Goal: Task Accomplishment & Management: Manage account settings

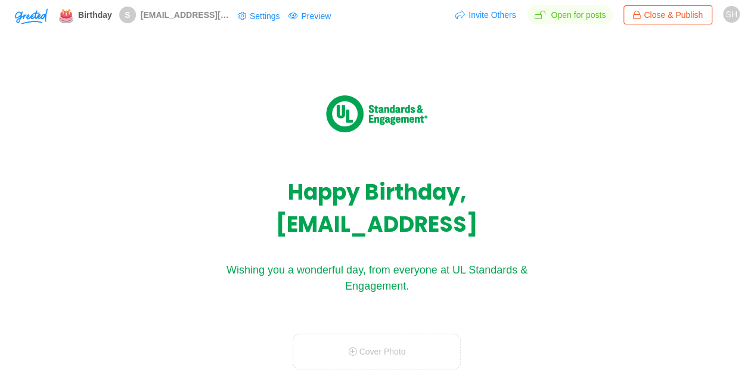
click at [381, 166] on div "Happy Birthday, [EMAIL_ADDRESS][DOMAIN_NAME]! Wishing you a wonderful day, from…" at bounding box center [377, 230] width 502 height 286
click at [375, 117] on img at bounding box center [376, 114] width 101 height 38
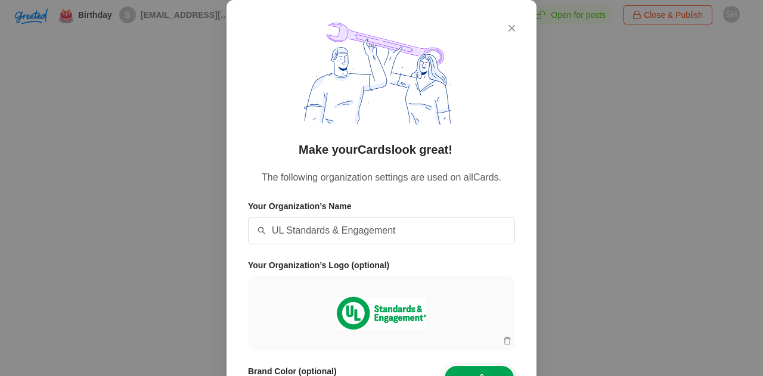
click at [511, 27] on div "Make your Cards look great! The following organization settings are used on all…" at bounding box center [381, 237] width 310 height 474
click at [508, 28] on icon "Close" at bounding box center [511, 28] width 7 height 11
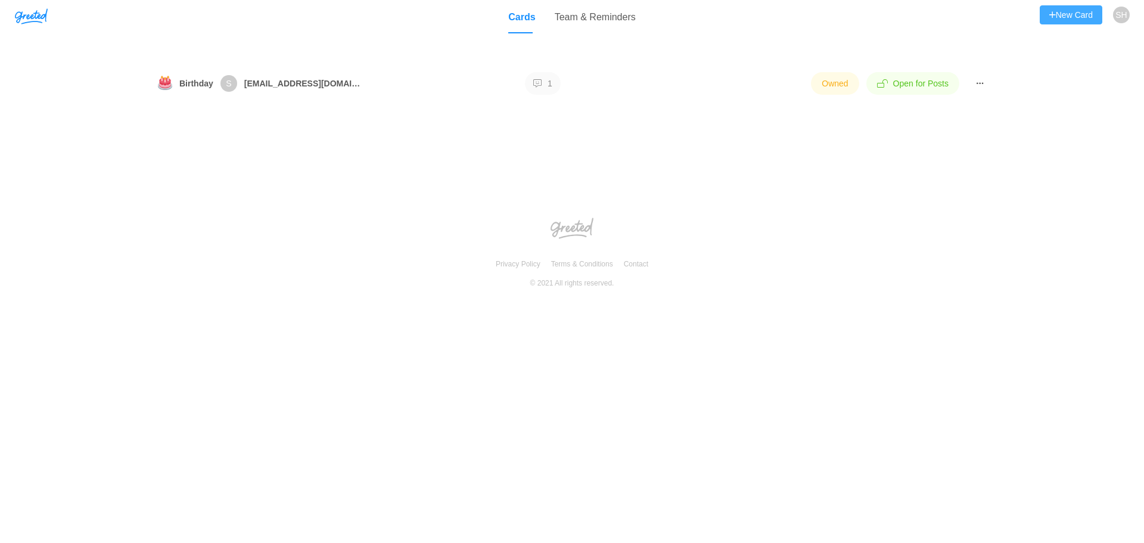
click at [1051, 9] on button "New Card" at bounding box center [1071, 14] width 63 height 19
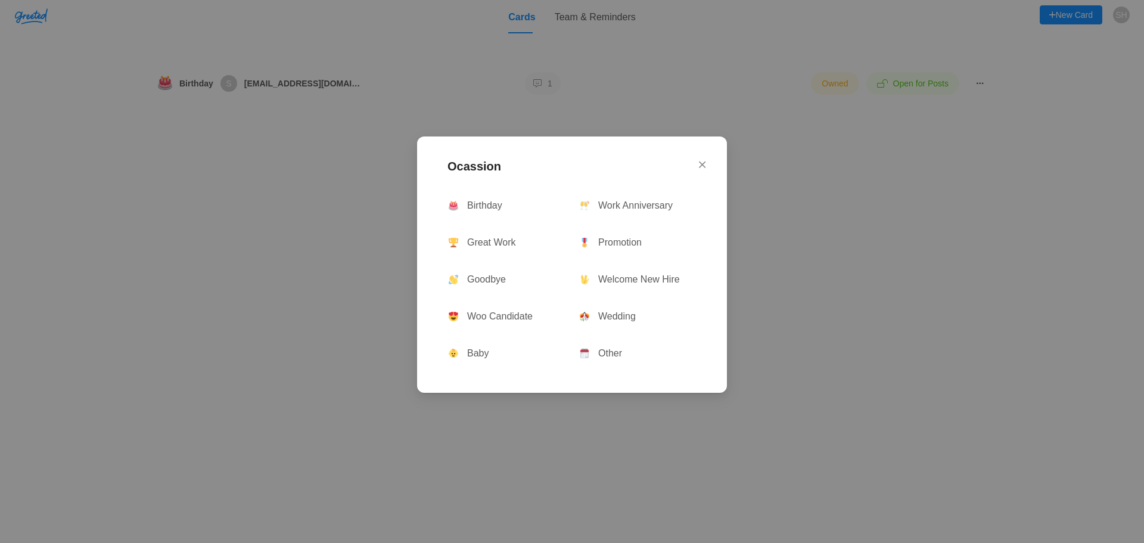
click at [708, 166] on div "Ocassion Birthday Work Anniversary Great Work Promotion Goodbye Welcome New Hir…" at bounding box center [572, 264] width 310 height 256
click at [704, 166] on icon "Close" at bounding box center [702, 164] width 7 height 11
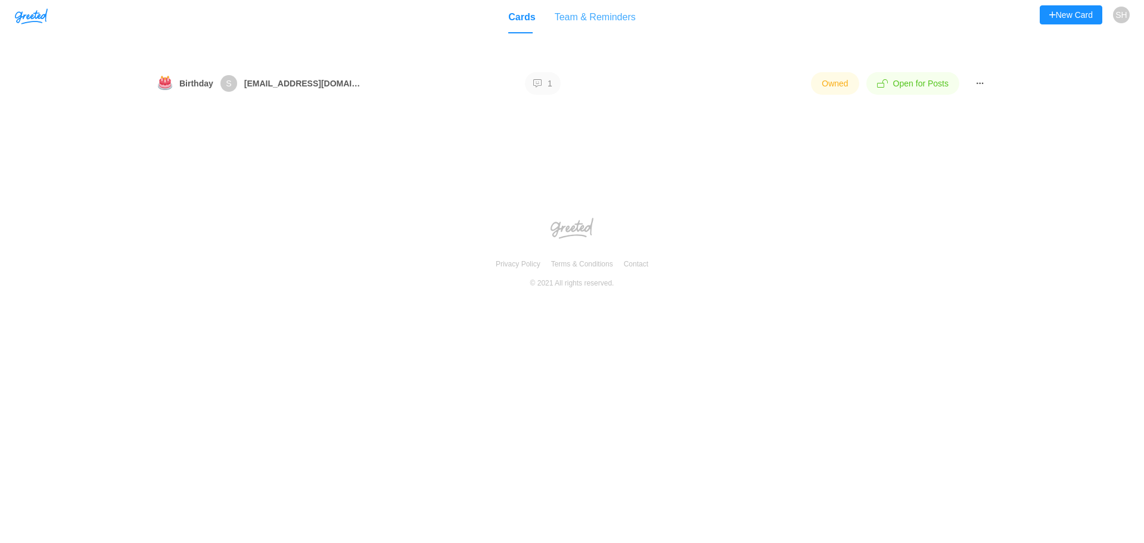
click at [598, 11] on div "Team & Reminders" at bounding box center [595, 17] width 81 height 34
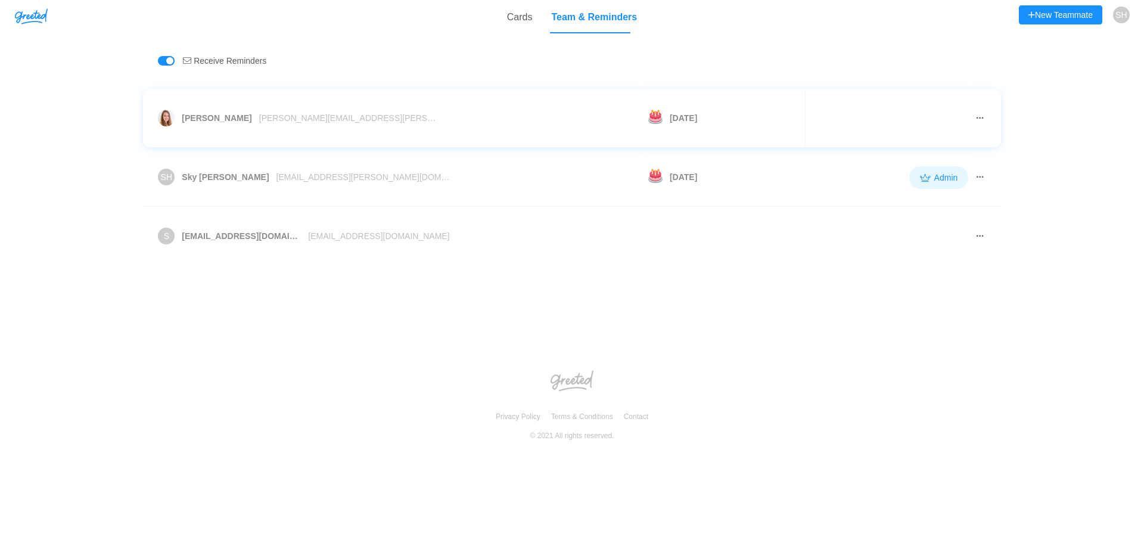
click at [982, 118] on button "button" at bounding box center [980, 117] width 12 height 19
click at [278, 117] on span "[PERSON_NAME][EMAIL_ADDRESS][PERSON_NAME][DOMAIN_NAME]" at bounding box center [348, 117] width 179 height 13
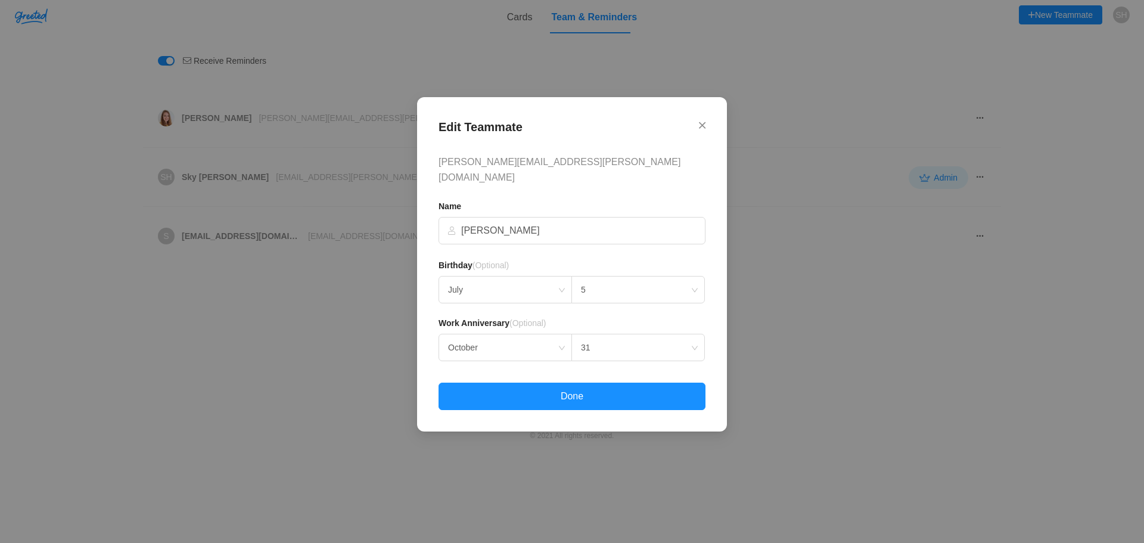
click at [706, 137] on div "Edit Teammate [PERSON_NAME][EMAIL_ADDRESS][PERSON_NAME][DOMAIN_NAME] Name [PERS…" at bounding box center [572, 264] width 310 height 334
click at [704, 124] on span "Close" at bounding box center [702, 125] width 7 height 33
